Goal: Task Accomplishment & Management: Use online tool/utility

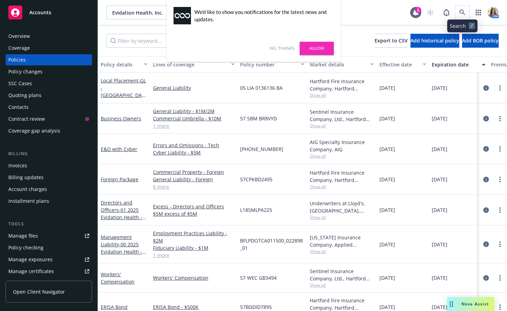
click at [469, 8] on span at bounding box center [462, 13] width 14 height 14
click at [463, 10] on icon at bounding box center [462, 12] width 6 height 6
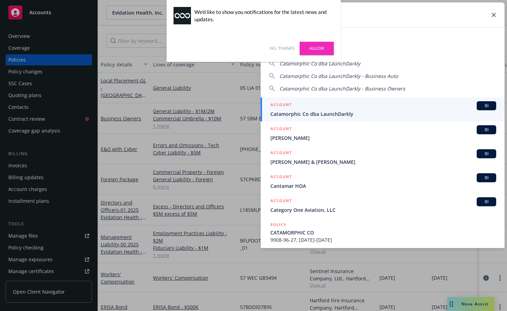
type input "catamor"
click at [374, 112] on span "Catamorphic Co dba LaunchDarkly" at bounding box center [383, 113] width 226 height 7
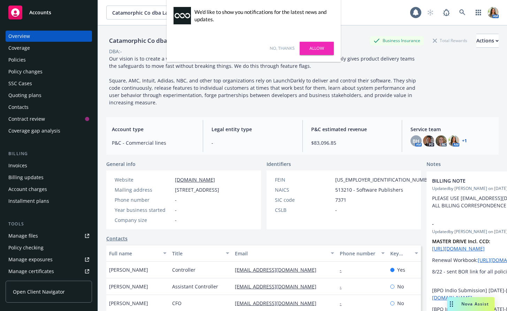
click at [286, 45] on link "No, thanks" at bounding box center [282, 48] width 25 height 6
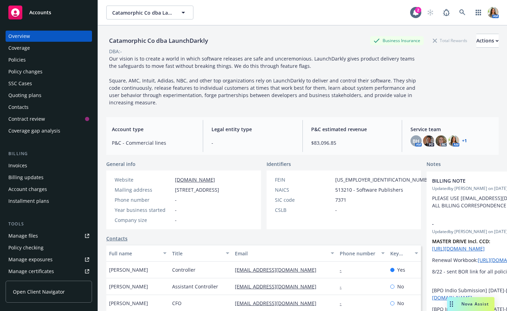
click at [39, 95] on div "Quoting plans" at bounding box center [24, 95] width 33 height 11
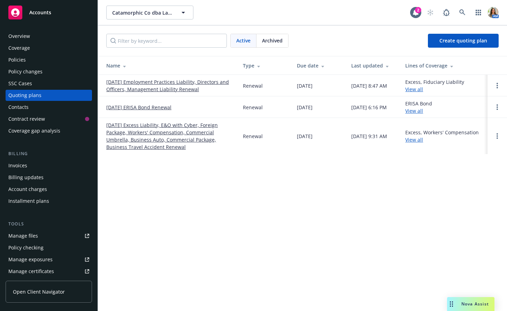
click at [140, 129] on link "[DATE] Excess Liability, E&O with Cyber, Foreign Package, Workers' Compensation…" at bounding box center [168, 136] width 125 height 29
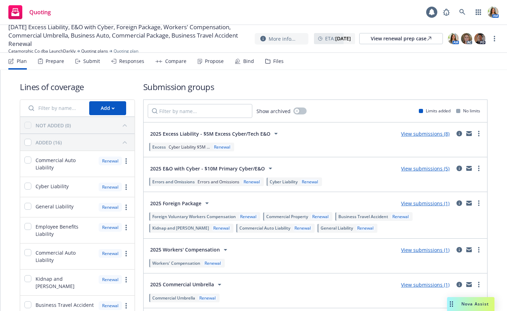
click at [85, 66] on div "Submit" at bounding box center [87, 61] width 25 height 17
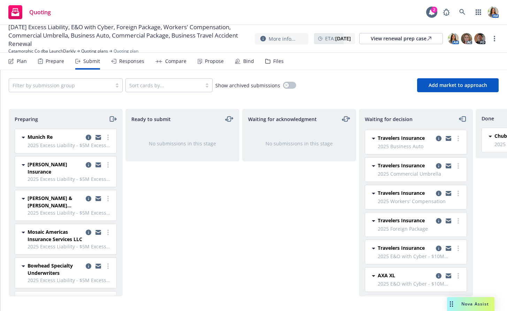
scroll to position [31, 0]
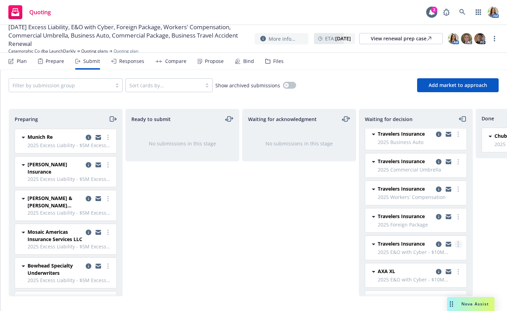
click at [458, 244] on circle "more" at bounding box center [457, 244] width 1 height 1
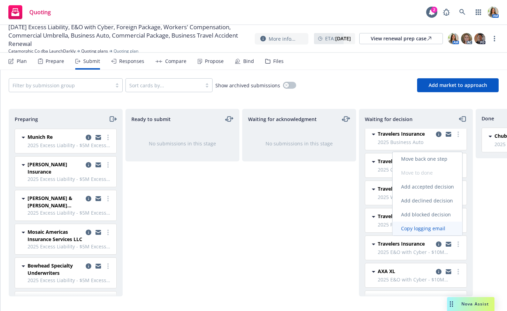
click at [443, 232] on span "Copy logging email" at bounding box center [423, 228] width 61 height 7
